Goal: Task Accomplishment & Management: Manage account settings

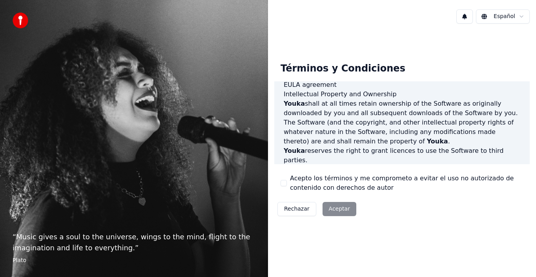
scroll to position [538, 0]
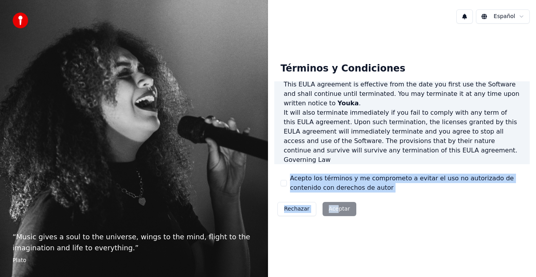
drag, startPoint x: 334, startPoint y: 210, endPoint x: 275, endPoint y: 172, distance: 70.9
click at [275, 172] on div "Términos y Condiciones End-User License Agreement ([PERSON_NAME]) of Youka This…" at bounding box center [401, 137] width 255 height 163
click at [284, 182] on button "Acepto los términos y me comprometo a evitar el uso no autorizado de contenido …" at bounding box center [283, 183] width 6 height 6
click at [337, 212] on button "Aceptar" at bounding box center [339, 209] width 34 height 14
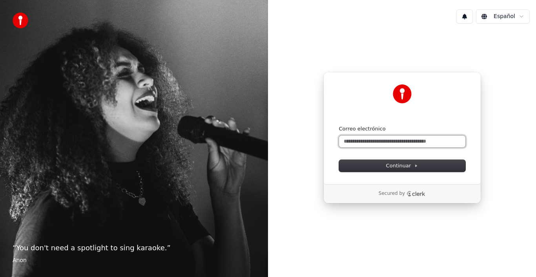
click at [406, 147] on input "Correo electrónico" at bounding box center [402, 141] width 126 height 12
click at [339, 125] on button "submit" at bounding box center [339, 125] width 0 height 0
type input "**********"
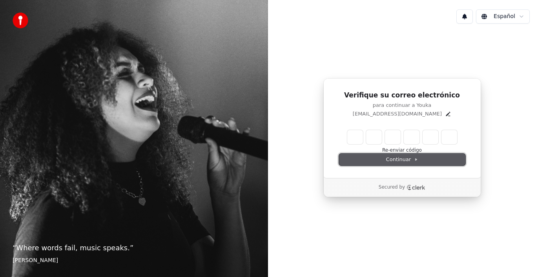
click at [411, 161] on span "Continuar" at bounding box center [402, 159] width 32 height 7
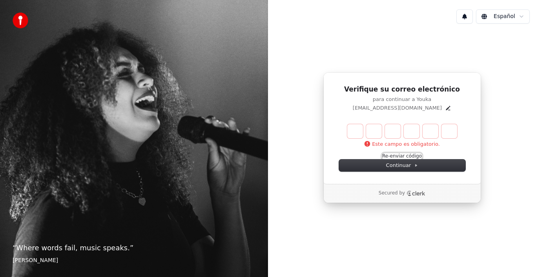
click at [393, 155] on button "Re-enviar código" at bounding box center [402, 156] width 40 height 6
paste input "******"
type input "******"
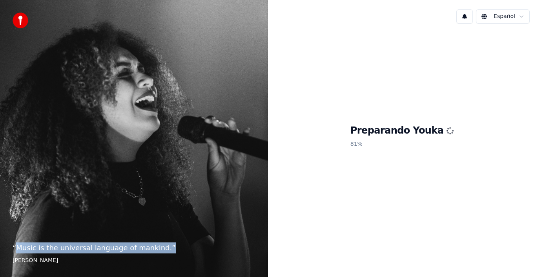
drag, startPoint x: 155, startPoint y: 244, endPoint x: 15, endPoint y: 247, distance: 140.1
click at [15, 247] on p "“ Music is the universal language of mankind. ”" at bounding box center [134, 247] width 243 height 11
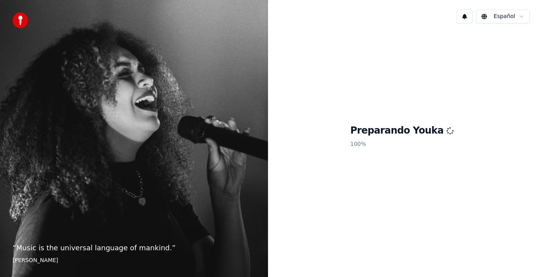
click at [353, 207] on div "Preparando Youka 100 %" at bounding box center [402, 137] width 268 height 215
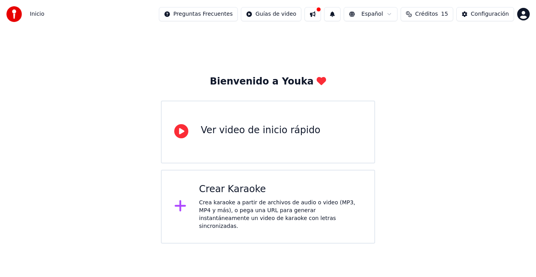
click at [291, 206] on div "Crea karaoke a partir de archivos de audio o video (MP3, MP4 y más), o pega una…" at bounding box center [280, 213] width 163 height 31
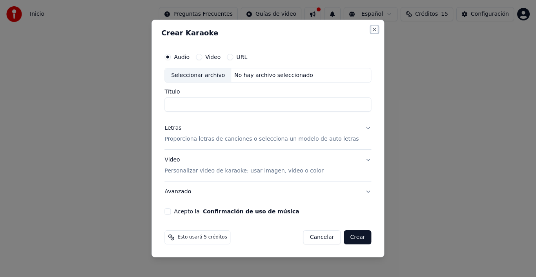
click at [371, 28] on button "Close" at bounding box center [374, 29] width 6 height 6
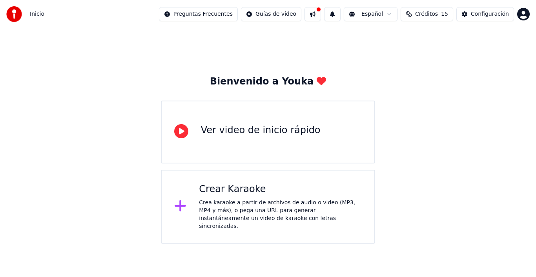
click at [447, 17] on span "15" at bounding box center [444, 14] width 7 height 8
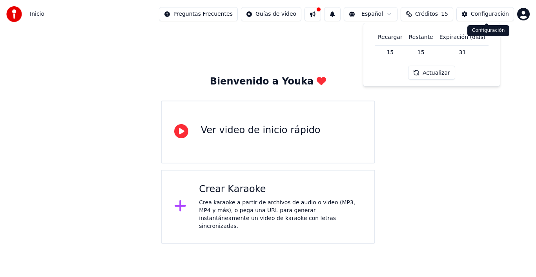
click at [489, 15] on div "Configuración" at bounding box center [490, 14] width 38 height 8
